Goal: Complete application form: Complete application form

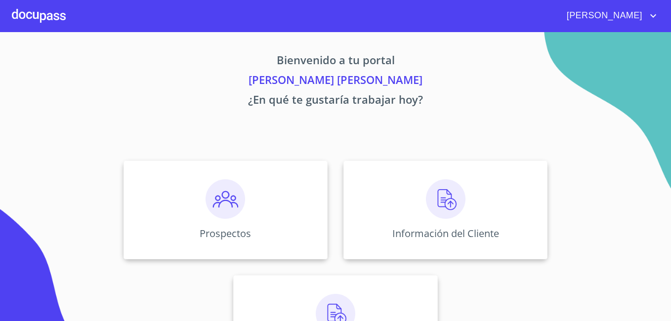
click at [237, 78] on p "[PERSON_NAME] [PERSON_NAME]" at bounding box center [335, 82] width 609 height 20
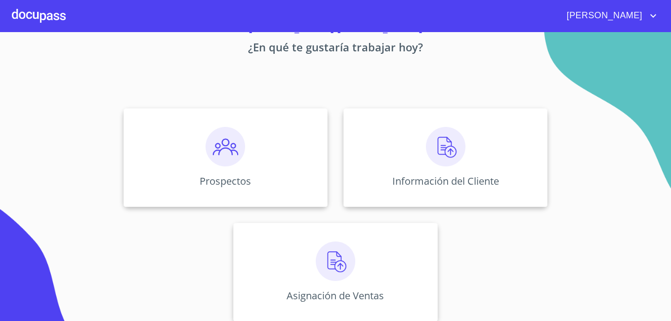
scroll to position [53, 0]
click at [444, 150] on img at bounding box center [446, 146] width 40 height 40
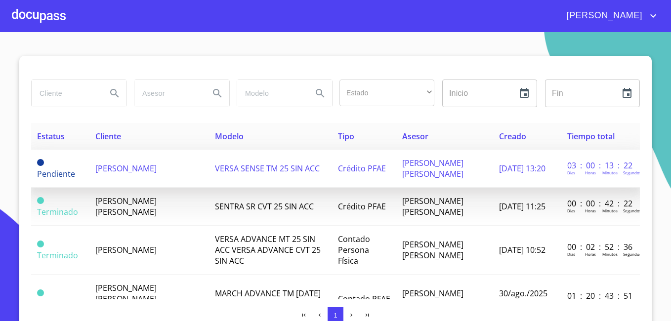
click at [118, 163] on span "[PERSON_NAME]" at bounding box center [125, 168] width 61 height 11
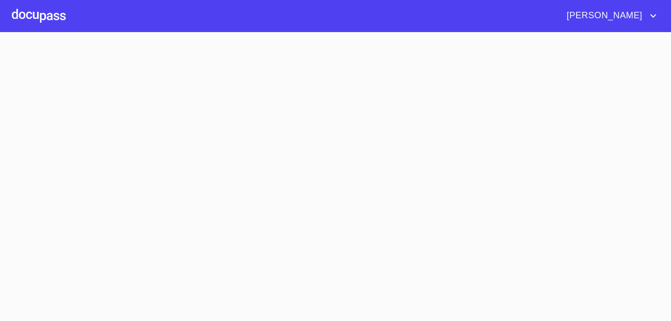
click at [118, 162] on section at bounding box center [335, 176] width 671 height 289
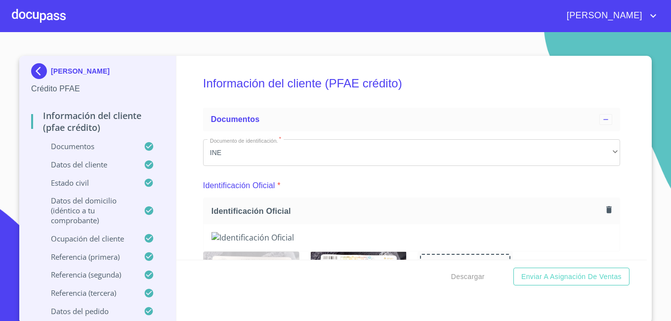
click at [83, 72] on p "[PERSON_NAME]" at bounding box center [80, 71] width 59 height 8
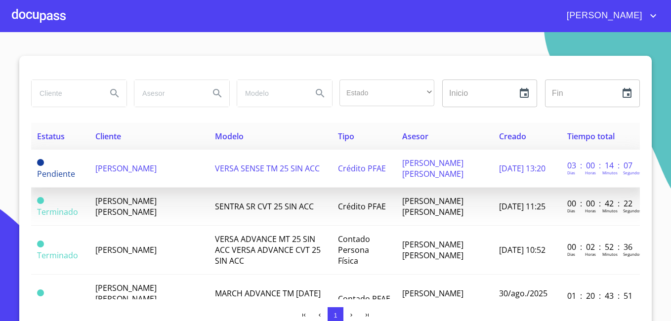
click at [110, 170] on span "[PERSON_NAME]" at bounding box center [125, 168] width 61 height 11
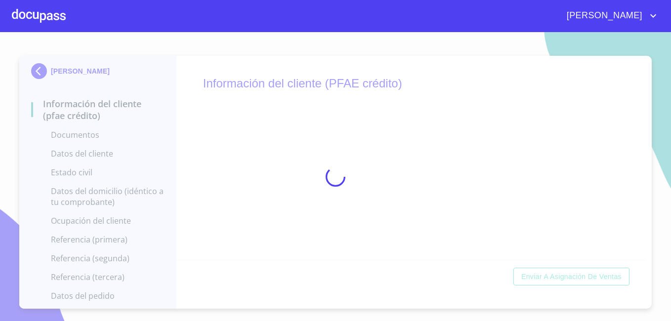
click at [419, 190] on div at bounding box center [335, 176] width 671 height 289
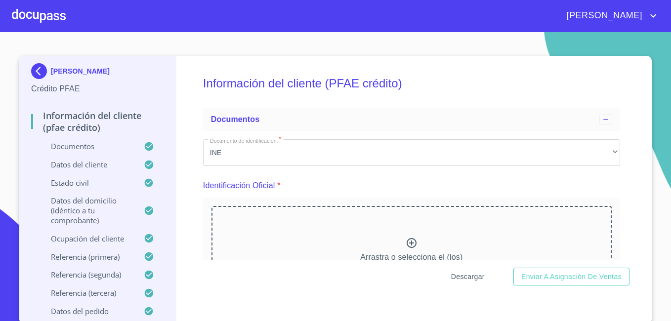
click at [463, 274] on span "Descargar" at bounding box center [468, 277] width 34 height 12
